Goal: Information Seeking & Learning: Learn about a topic

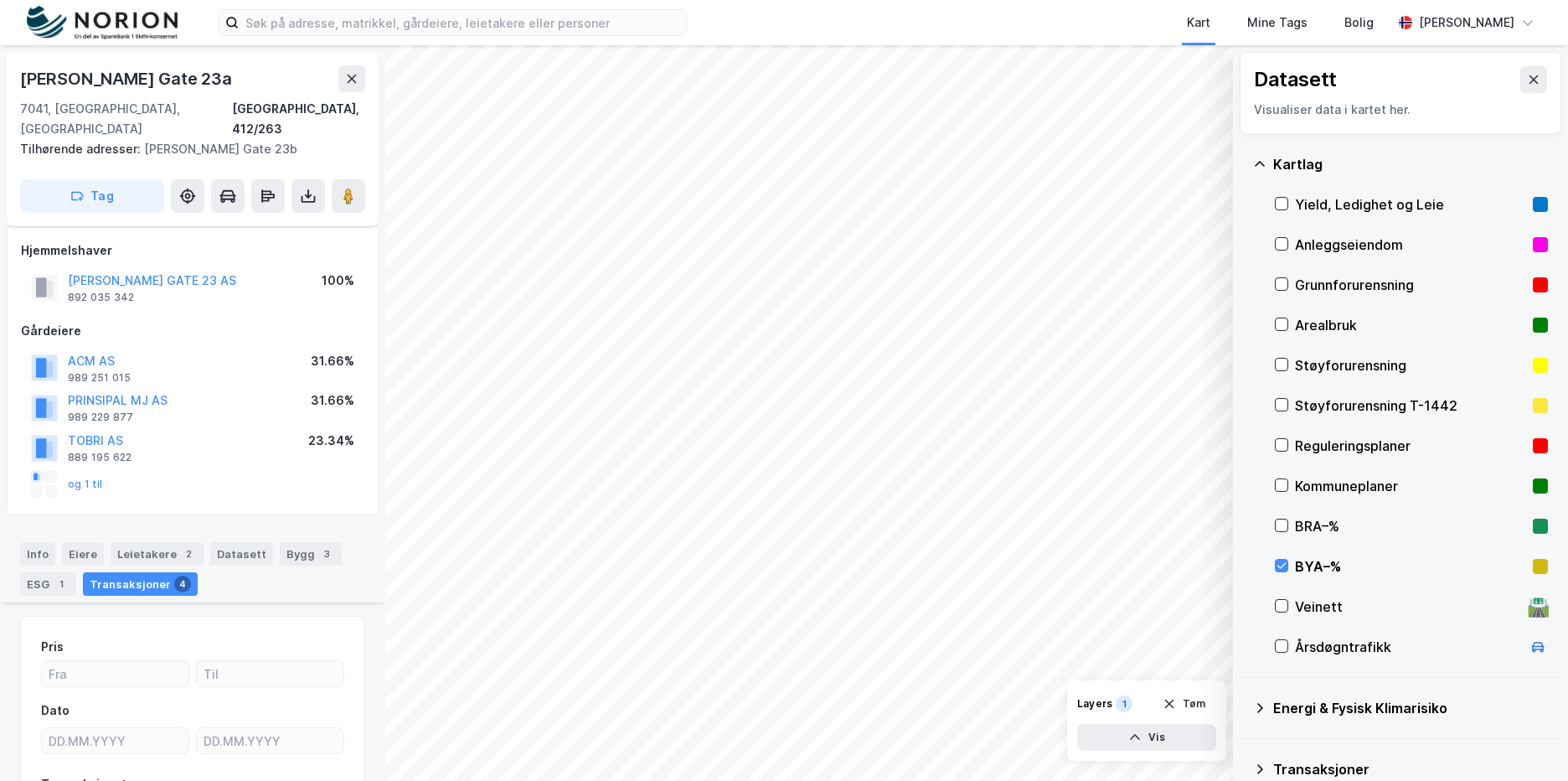
scroll to position [909, 0]
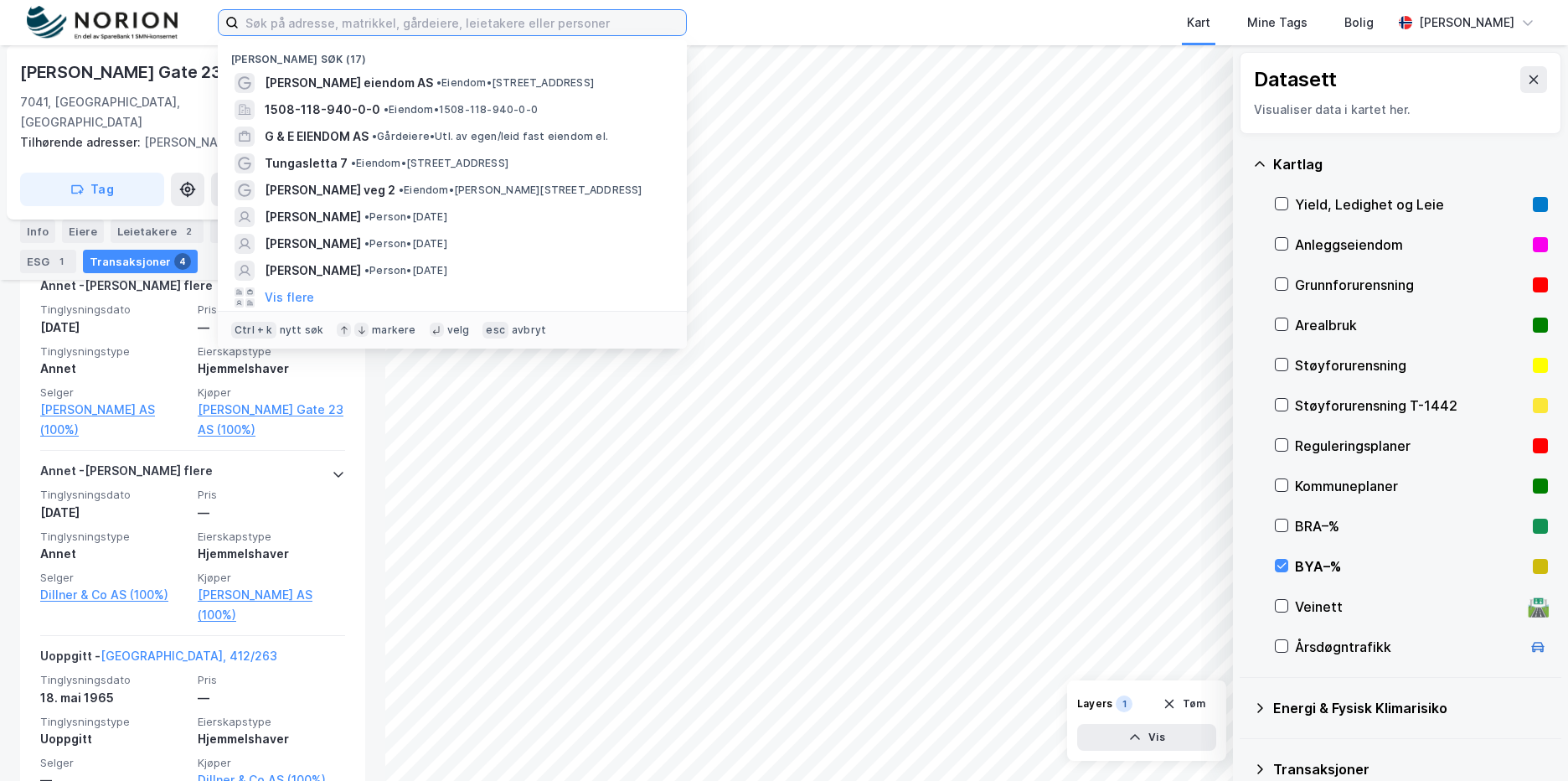
click at [292, 20] on input at bounding box center [462, 22] width 447 height 25
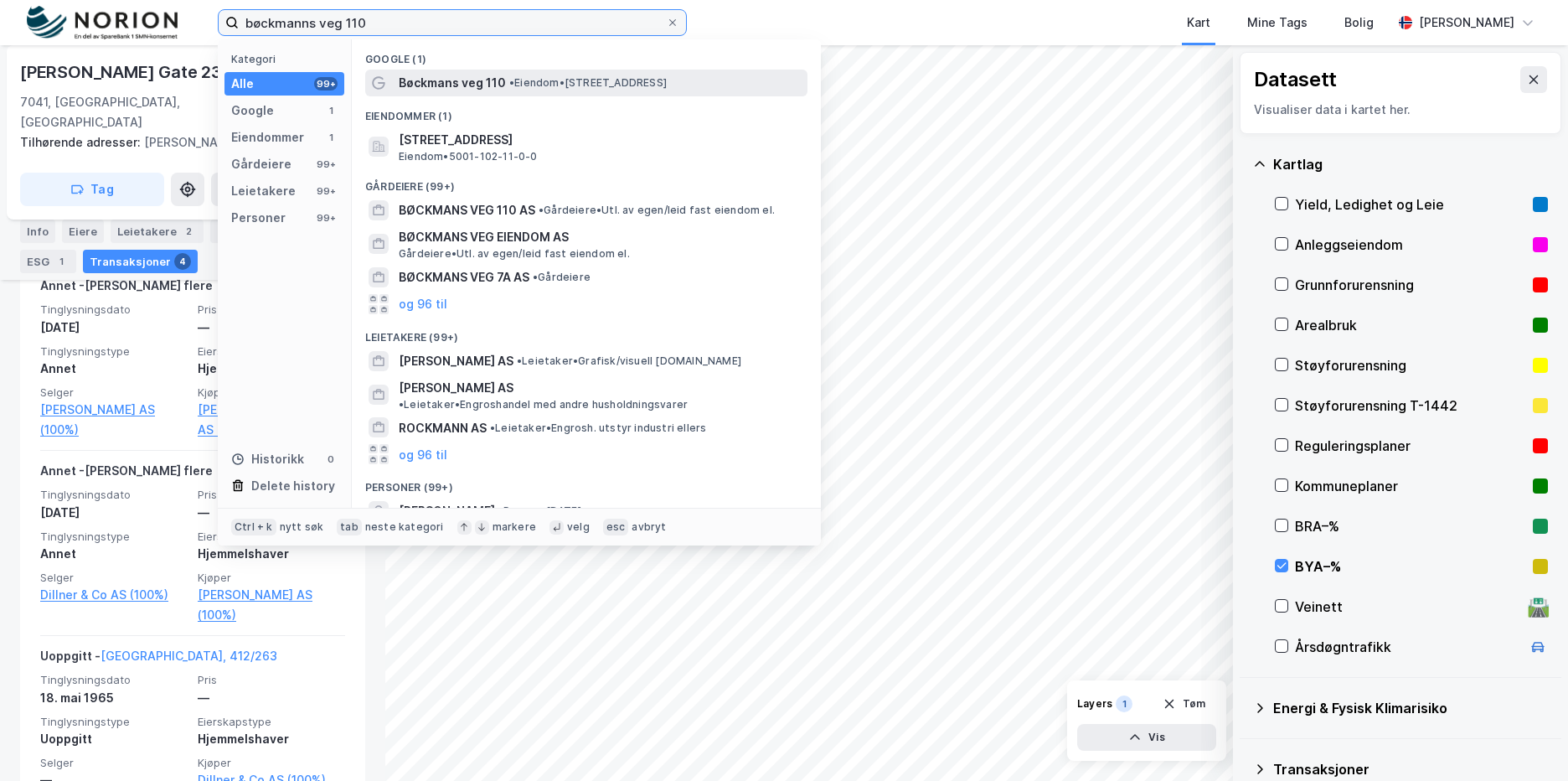
type input "bøckmanns veg 110"
click at [421, 79] on span "Bøckmans veg 110" at bounding box center [452, 82] width 107 height 20
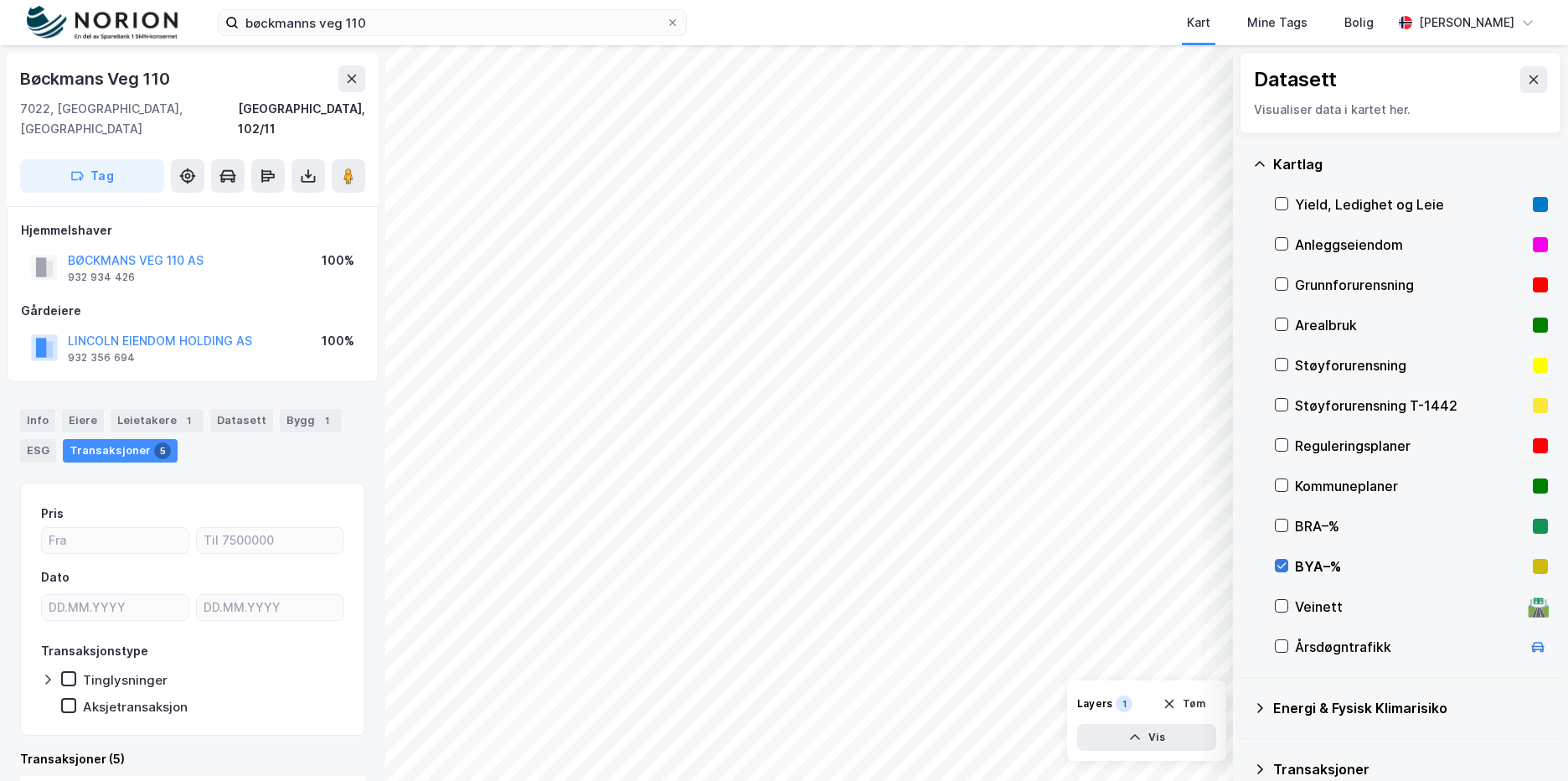
click at [1283, 563] on icon at bounding box center [1281, 565] width 11 height 11
click at [381, 428] on div "© Mapbox © OpenStreetMap Improve this map © Maxar Datasett Visualiser data i ka…" at bounding box center [784, 413] width 1568 height 735
click at [1287, 0] on html "bøckmanns veg 110 Kart Mine Tags Bolig [PERSON_NAME] © Mapbox © OpenStreetMap I…" at bounding box center [784, 390] width 1568 height 781
click at [1256, 8] on div "bøckmanns veg 110 Kart Mine Tags Bolig [PERSON_NAME] © Mapbox © OpenStreetMap I…" at bounding box center [784, 390] width 1568 height 781
click at [1162, 0] on html "bøckmanns veg 110 Kart Mine Tags Bolig [PERSON_NAME] © Mapbox © OpenStreetMap I…" at bounding box center [784, 390] width 1568 height 781
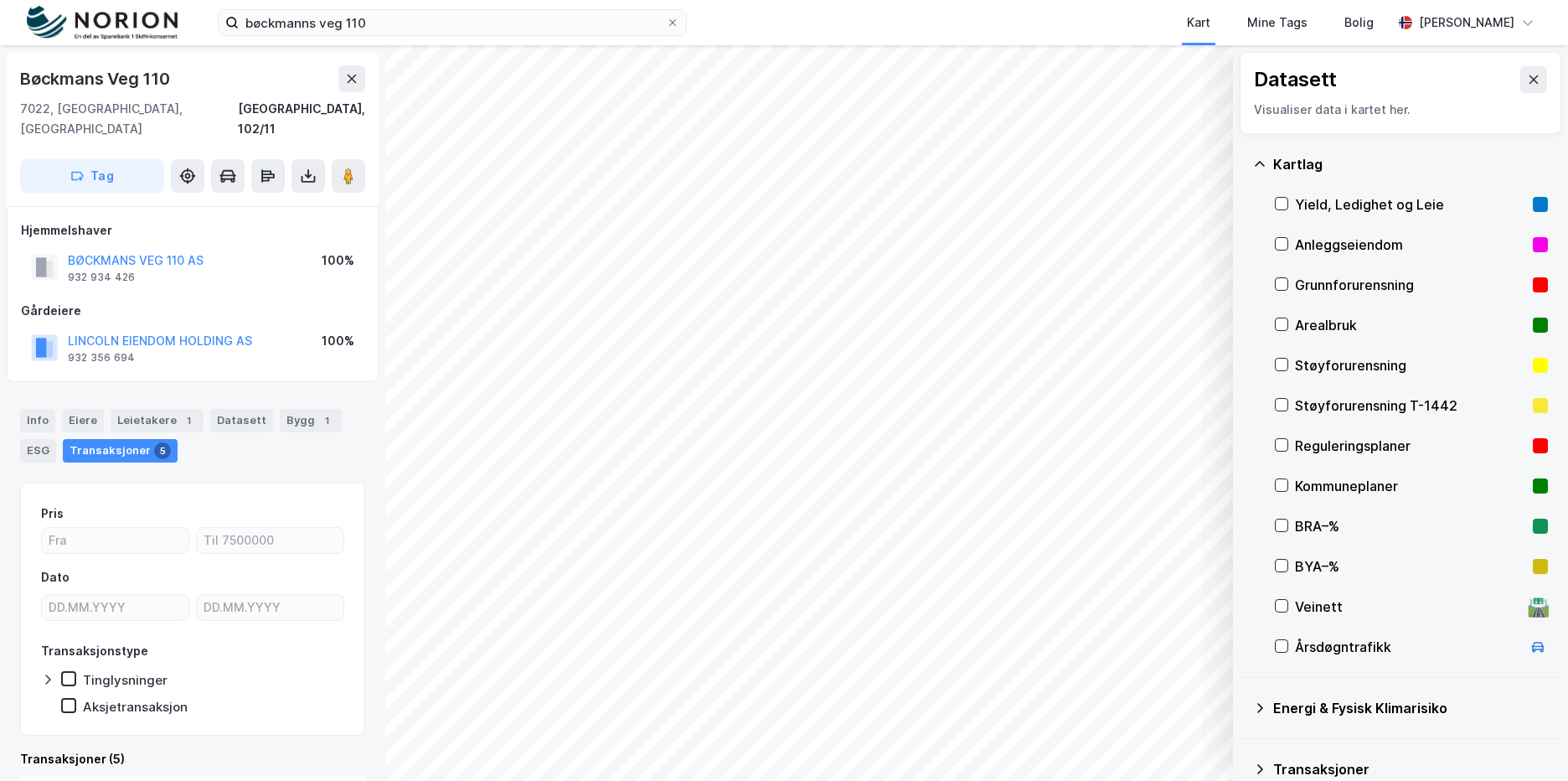
click at [1117, 31] on div "bøckmanns veg 110 Kart Mine Tags Bolig [PERSON_NAME] © Mapbox © OpenStreetMap I…" at bounding box center [784, 390] width 1568 height 781
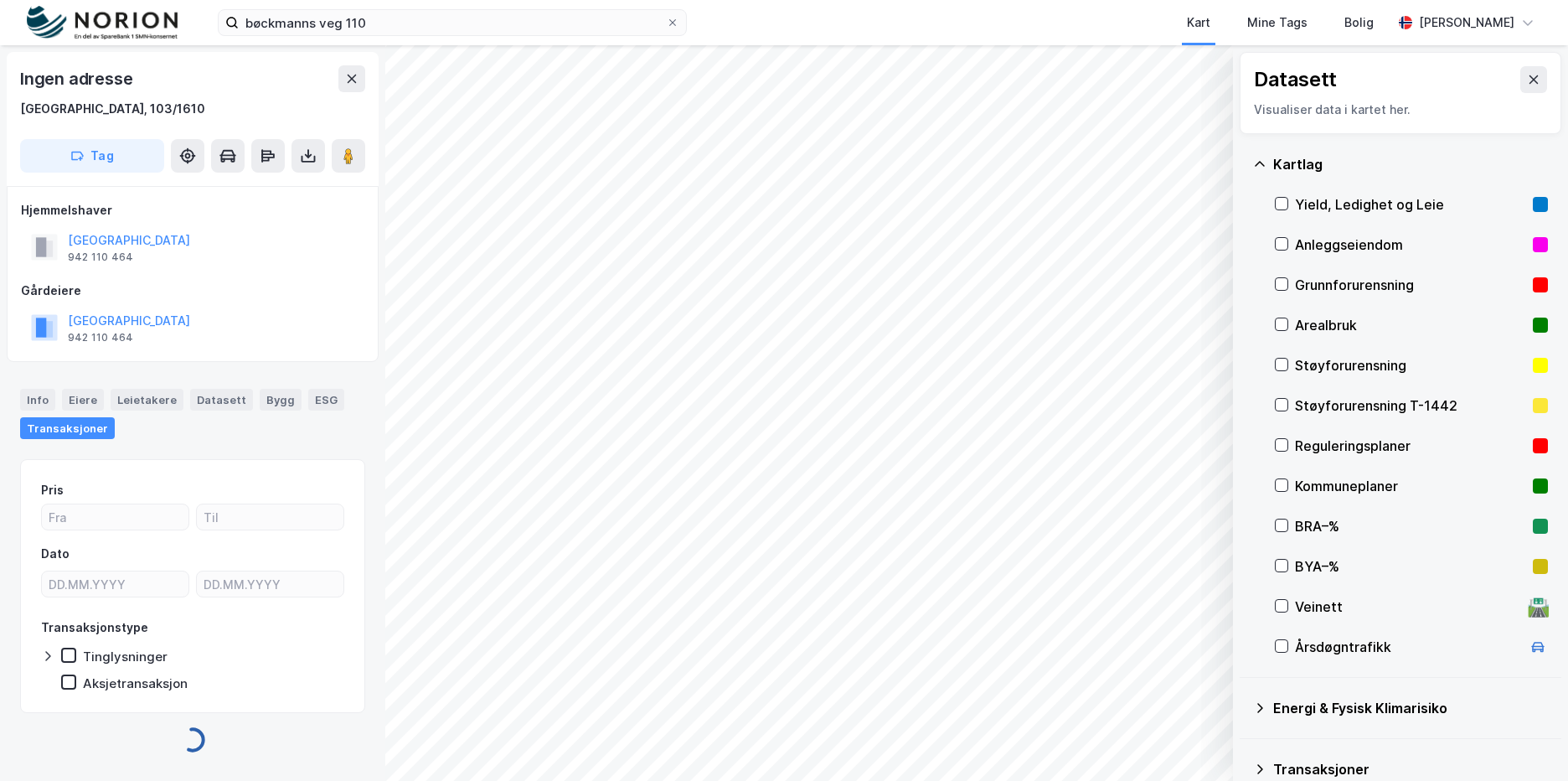
click at [324, 293] on div "© Mapbox © OpenStreetMap Improve this map © Maxar Datasett Visualiser data i ka…" at bounding box center [784, 413] width 1568 height 735
click at [201, 267] on div "© Mapbox © OpenStreetMap Improve this map © Maxar Datasett Visualiser data i ka…" at bounding box center [784, 413] width 1568 height 735
